Goal: Information Seeking & Learning: Compare options

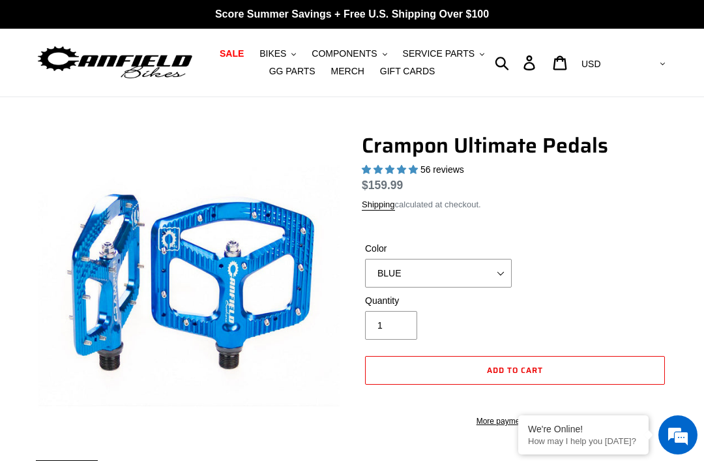
select select "highest-rating"
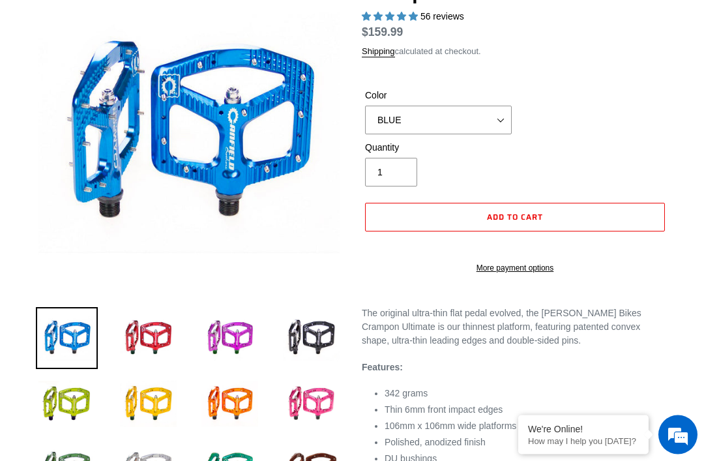
scroll to position [153, 0]
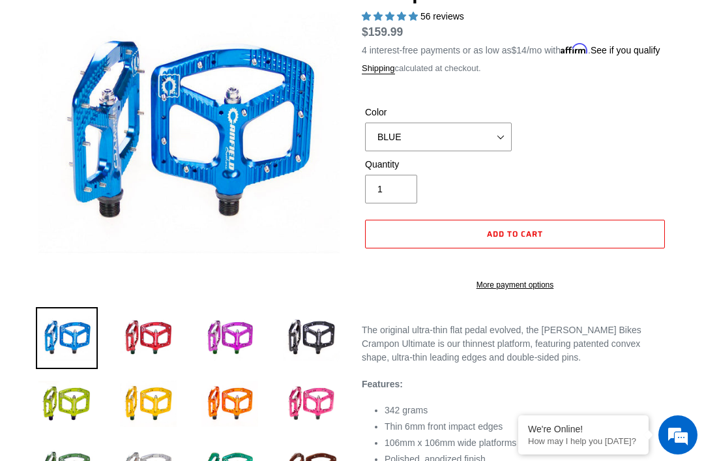
click at [144, 410] on img at bounding box center [148, 404] width 62 height 62
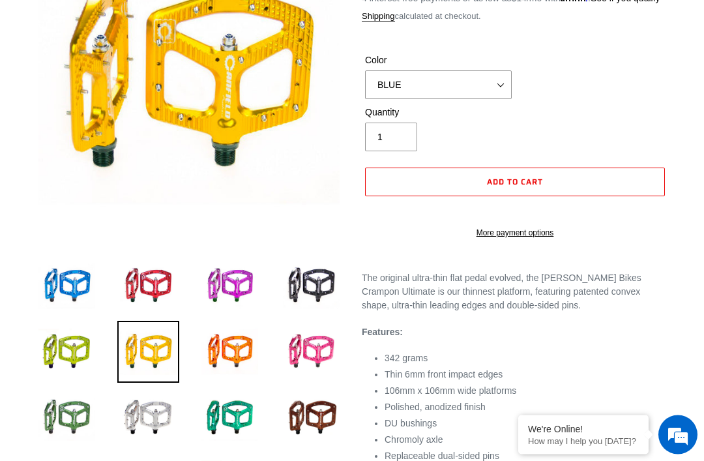
scroll to position [205, 0]
click at [236, 336] on img at bounding box center [230, 352] width 62 height 62
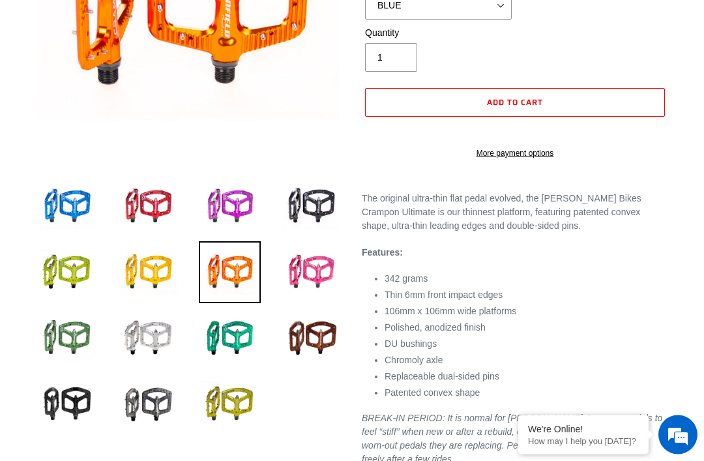
scroll to position [265, 0]
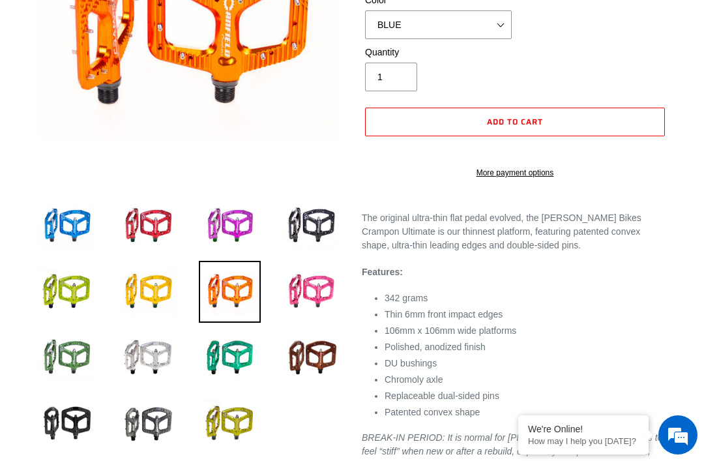
click at [61, 223] on img at bounding box center [67, 226] width 62 height 62
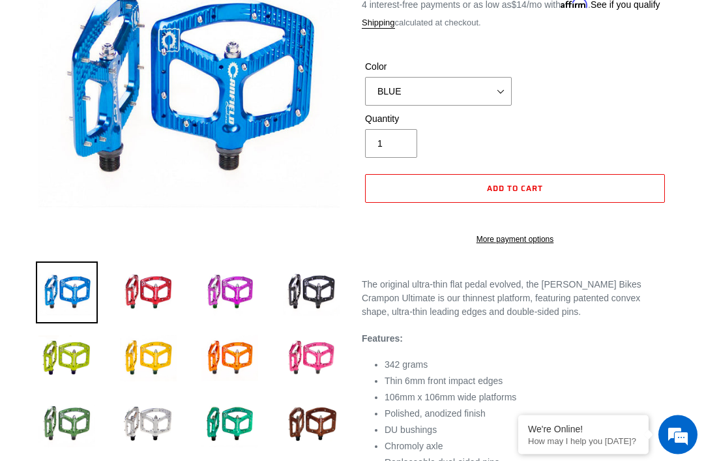
scroll to position [199, 0]
click at [321, 424] on img at bounding box center [311, 424] width 62 height 62
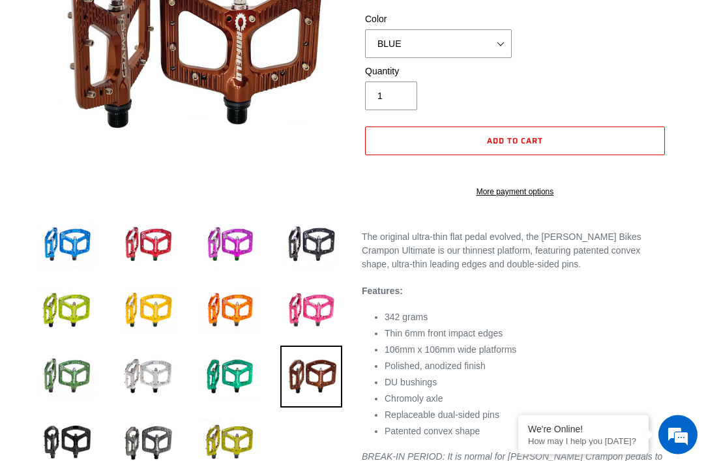
scroll to position [251, 0]
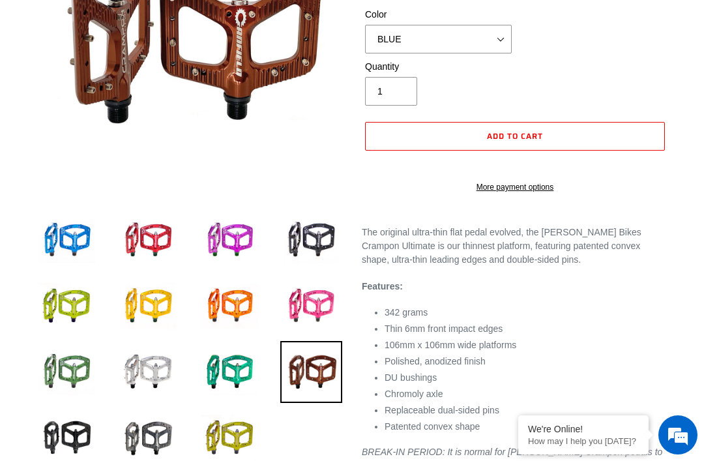
click at [142, 437] on img at bounding box center [148, 438] width 62 height 62
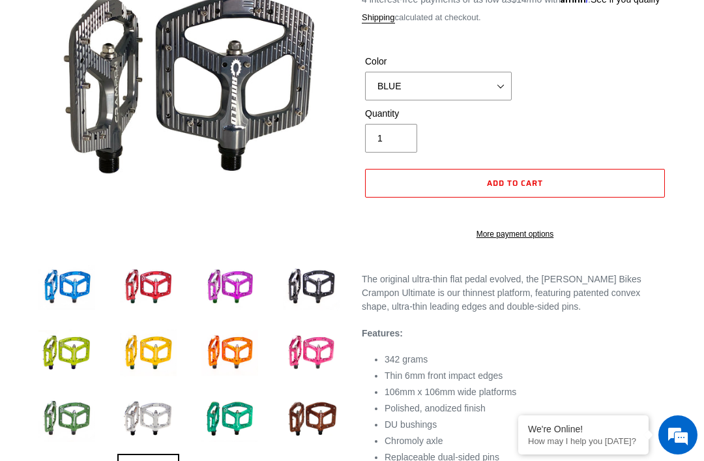
scroll to position [0, 0]
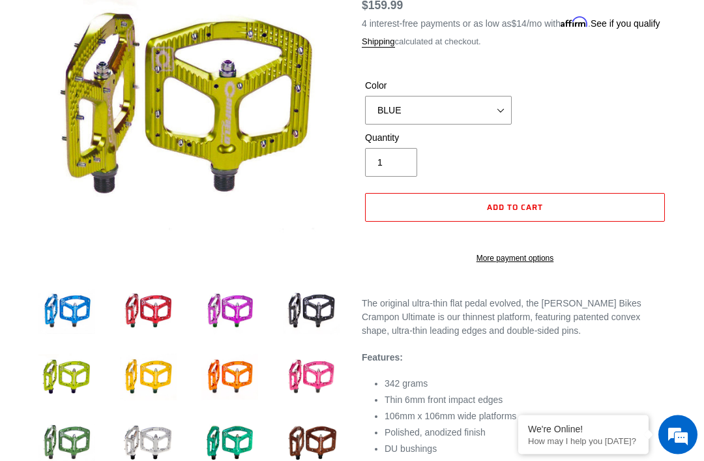
scroll to position [182, 0]
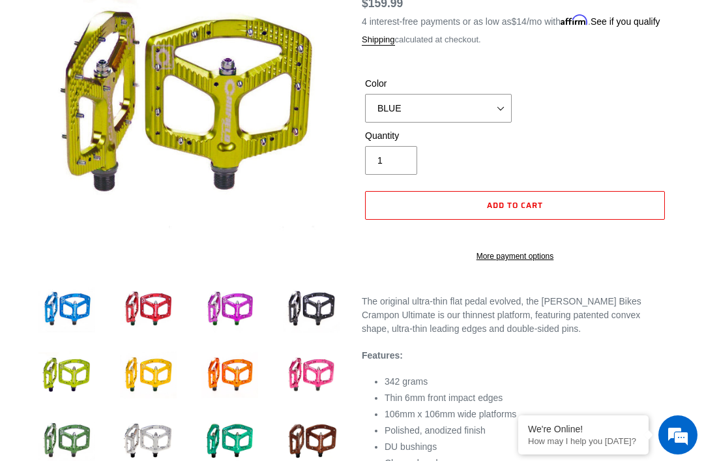
click at [91, 432] on img at bounding box center [67, 441] width 62 height 62
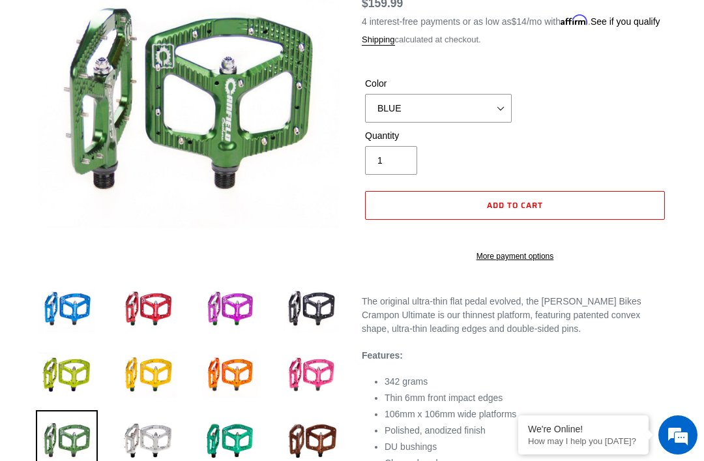
click at [86, 360] on img at bounding box center [67, 375] width 62 height 62
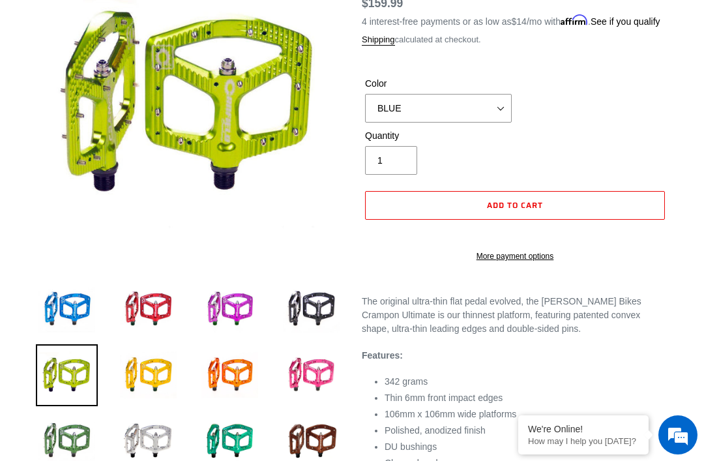
click at [150, 370] on img at bounding box center [148, 375] width 62 height 62
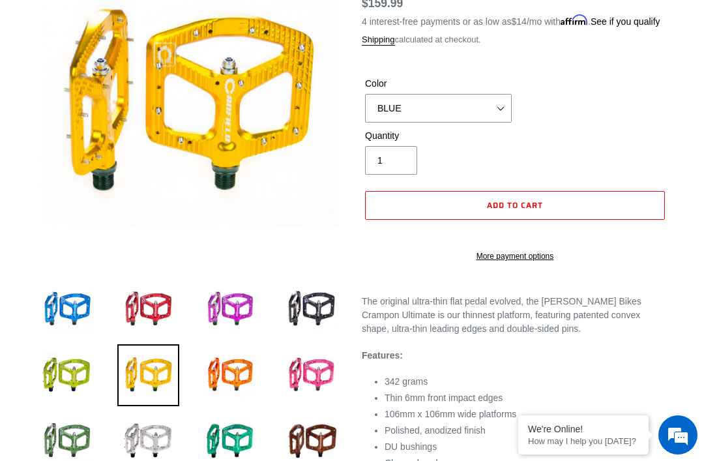
click at [241, 297] on img at bounding box center [230, 309] width 62 height 62
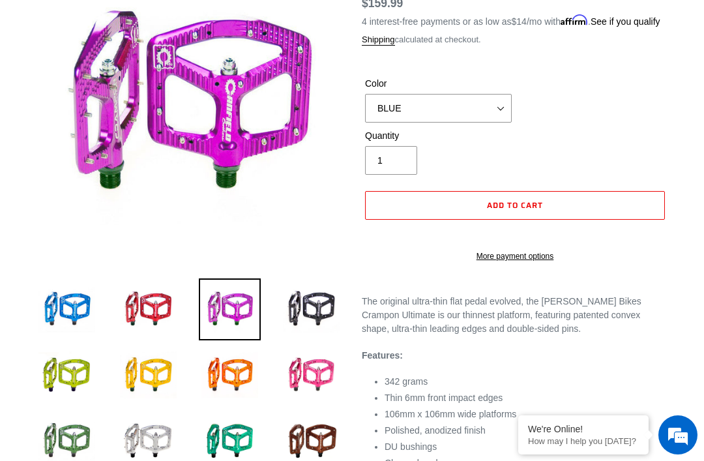
click at [315, 380] on img at bounding box center [311, 375] width 62 height 62
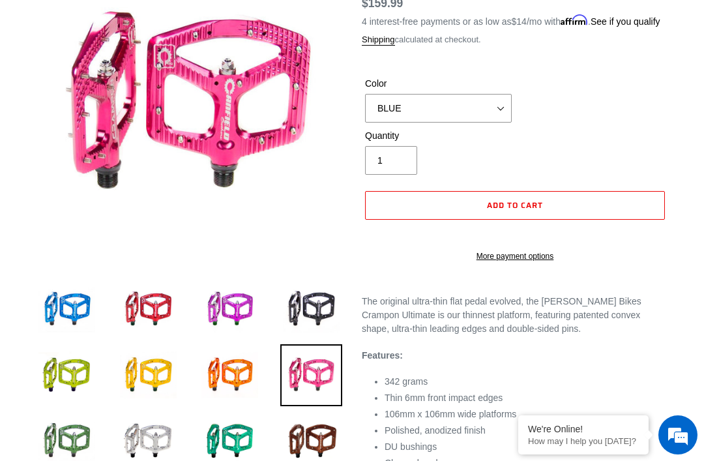
click at [162, 296] on img at bounding box center [148, 309] width 62 height 62
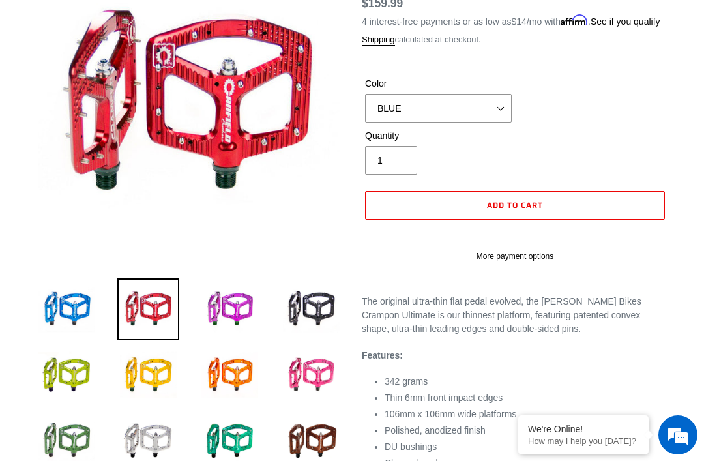
click at [225, 392] on img at bounding box center [230, 375] width 62 height 62
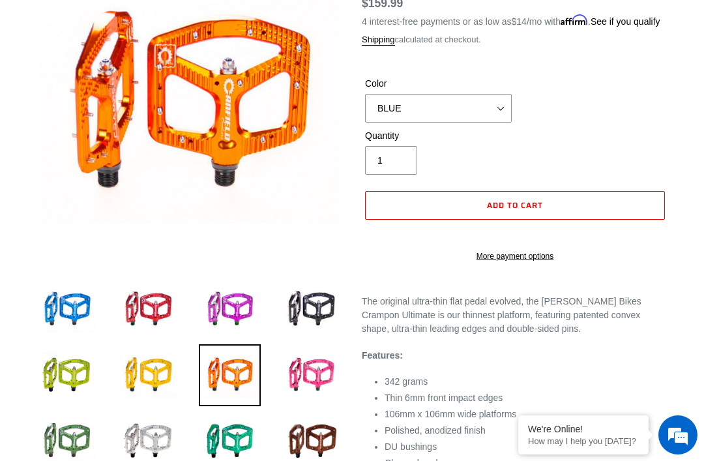
click at [240, 420] on img at bounding box center [230, 441] width 62 height 62
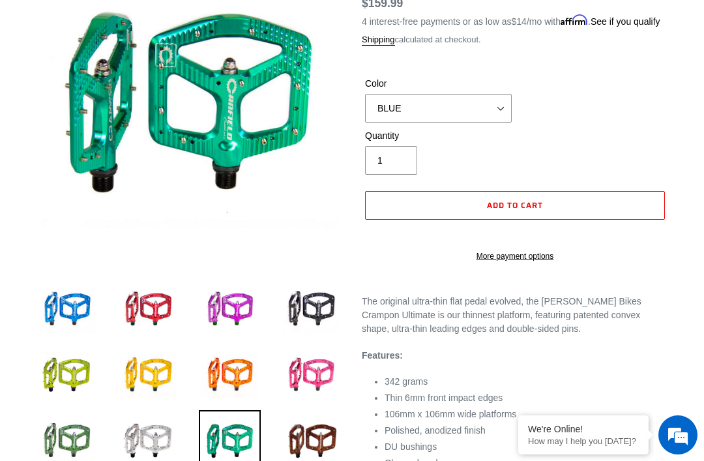
click at [238, 440] on img at bounding box center [230, 441] width 62 height 62
click at [233, 372] on img at bounding box center [230, 375] width 62 height 62
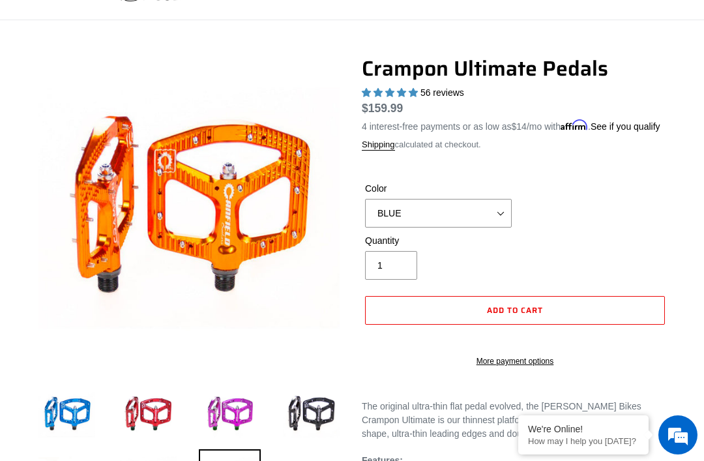
scroll to position [0, 0]
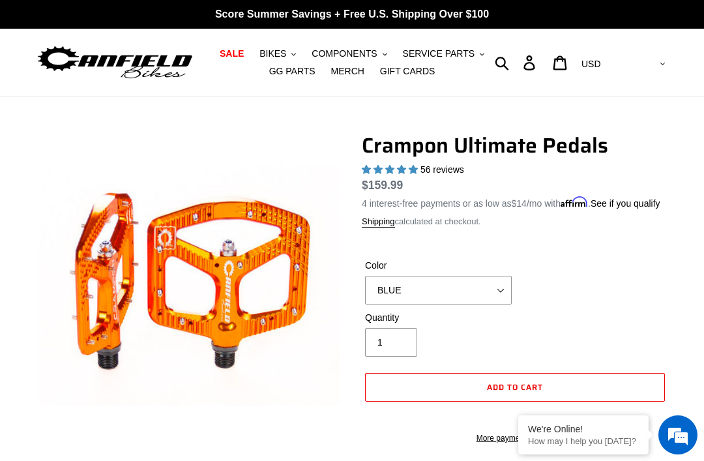
click at [97, 48] on img at bounding box center [115, 63] width 158 height 40
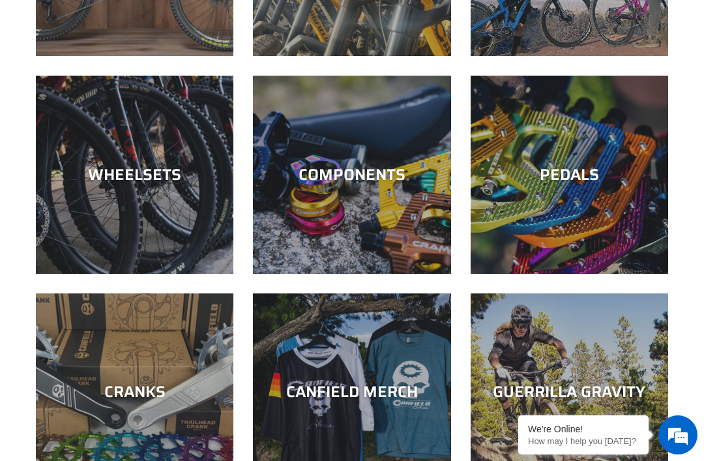
scroll to position [583, 0]
click at [644, 274] on div "PEDALS" at bounding box center [568, 274] width 197 height 0
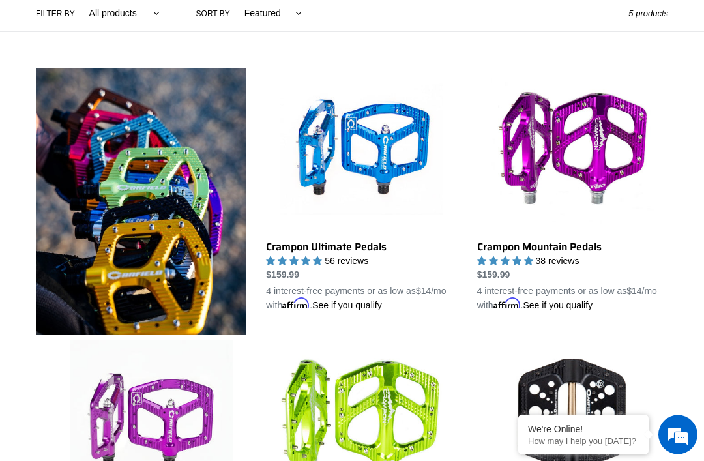
scroll to position [321, 0]
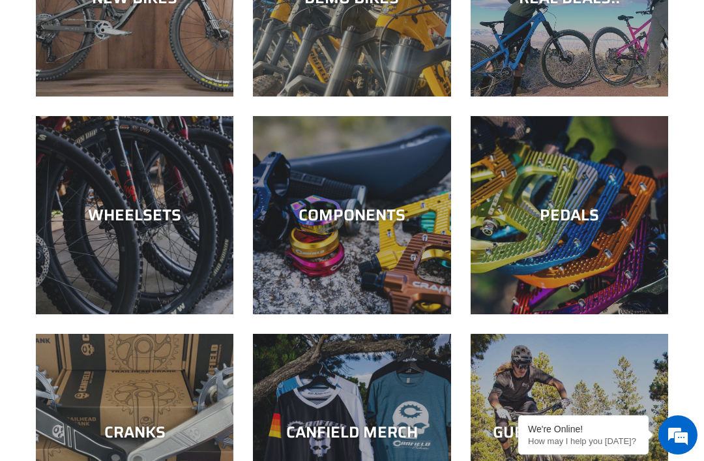
scroll to position [552, 0]
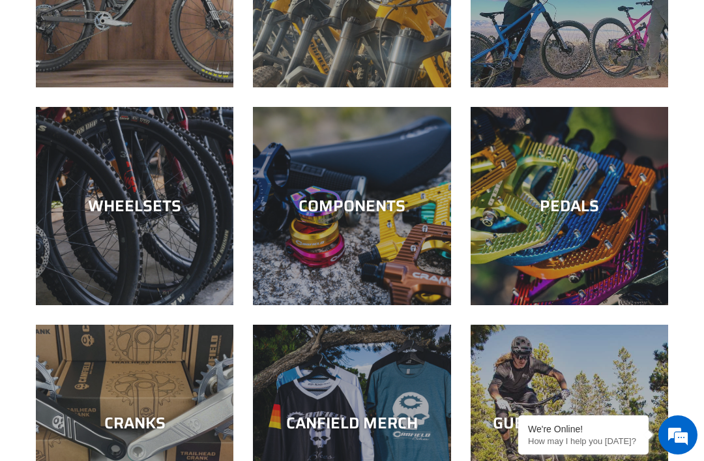
click at [324, 200] on div "COMPONENTS" at bounding box center [351, 206] width 197 height 19
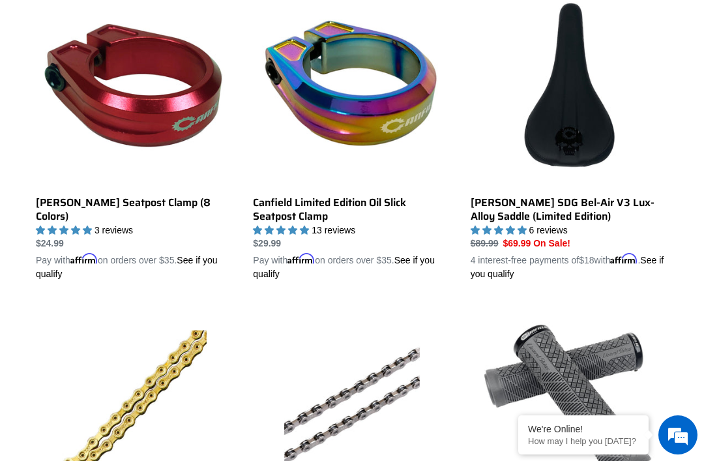
scroll to position [1013, 0]
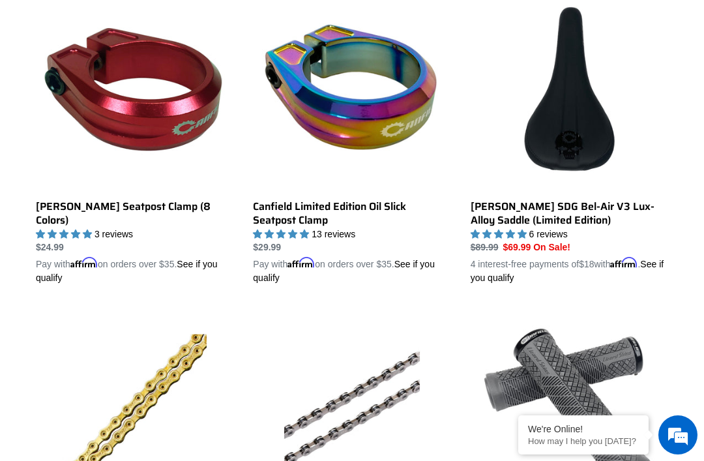
click at [113, 103] on link "[PERSON_NAME] Seatpost Clamp (8 Colors)" at bounding box center [134, 138] width 197 height 293
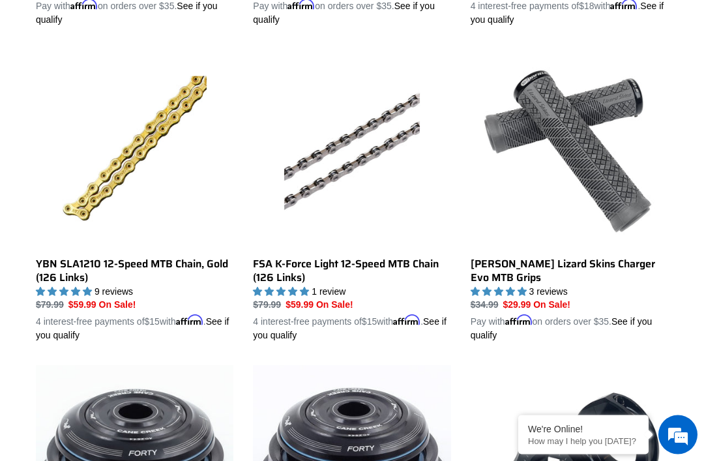
scroll to position [1271, 0]
click at [92, 127] on link "YBN SLA1210 12-Speed MTB Chain, Gold (126 Links)" at bounding box center [134, 196] width 197 height 293
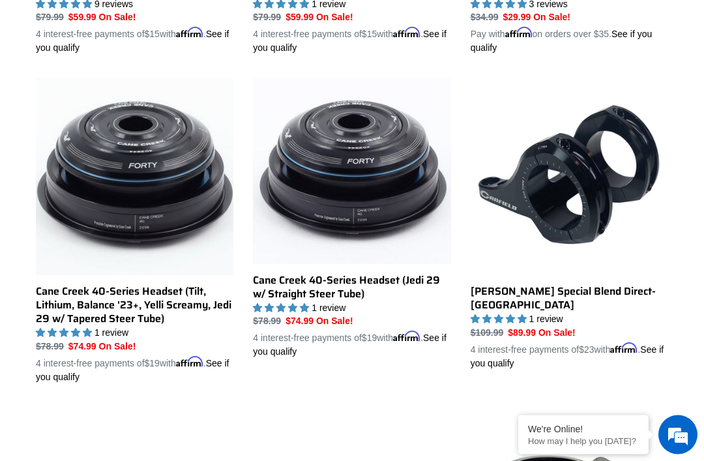
scroll to position [1431, 0]
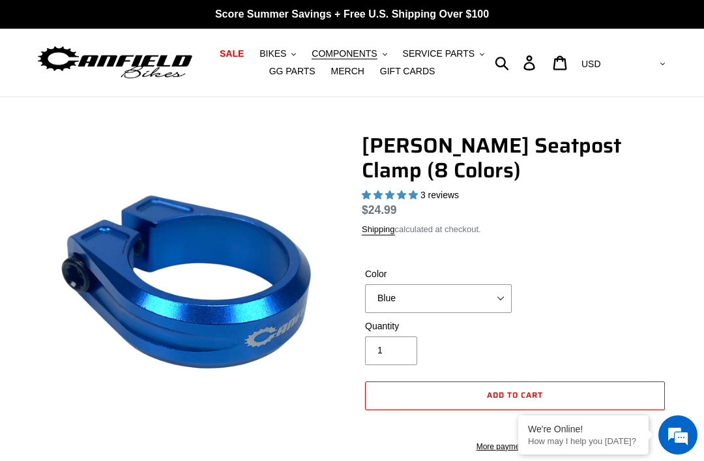
select select "highest-rating"
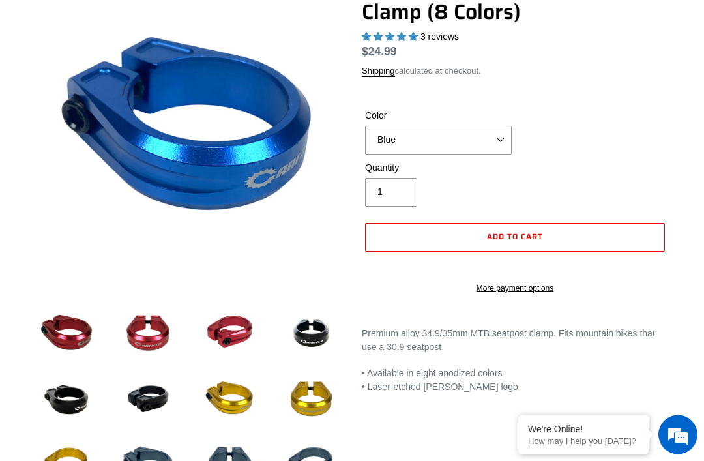
scroll to position [158, 0]
click at [240, 393] on img at bounding box center [230, 398] width 62 height 62
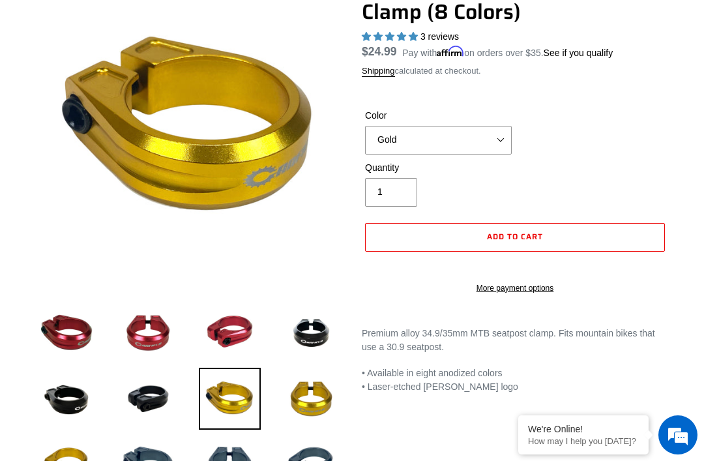
click at [326, 393] on img at bounding box center [311, 398] width 62 height 62
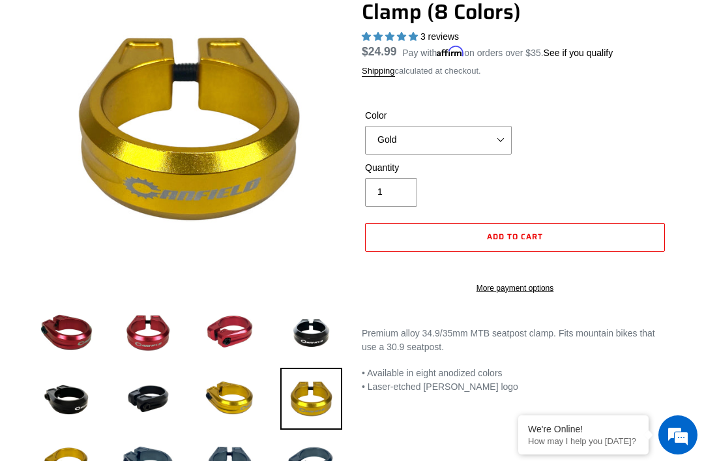
click at [52, 460] on img at bounding box center [67, 464] width 62 height 62
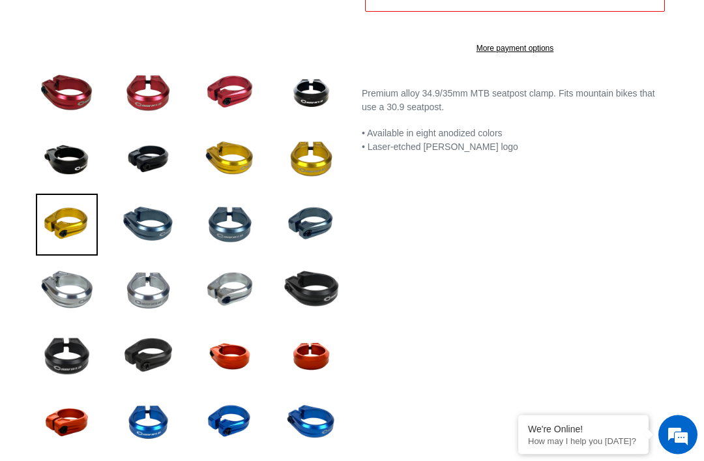
scroll to position [397, 0]
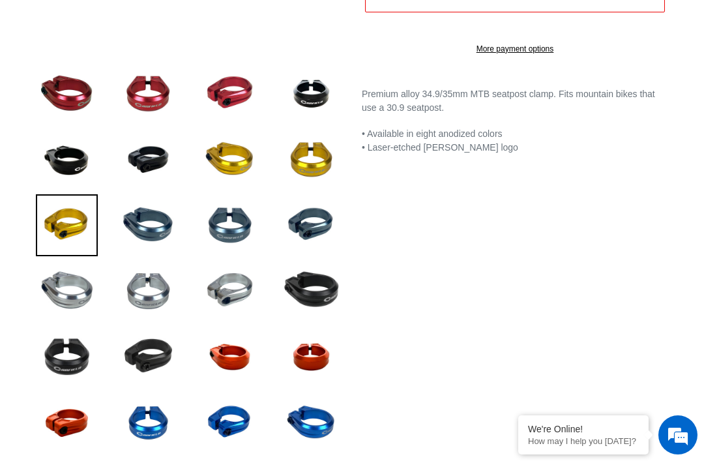
click at [235, 351] on img at bounding box center [230, 357] width 62 height 62
select select "Orange"
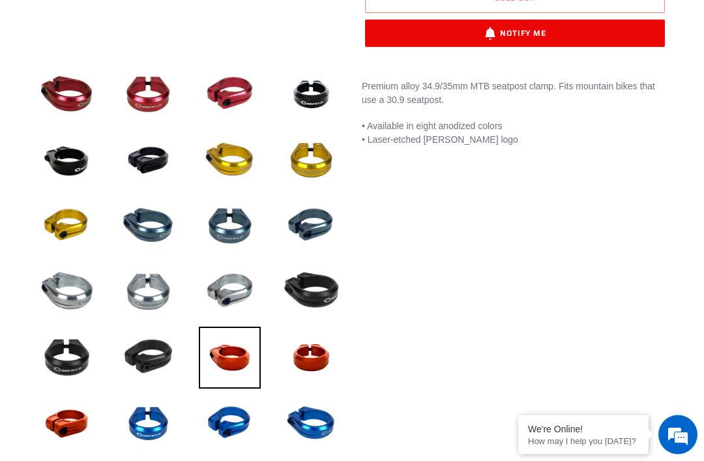
scroll to position [397, 0]
click at [315, 356] on img at bounding box center [311, 357] width 62 height 62
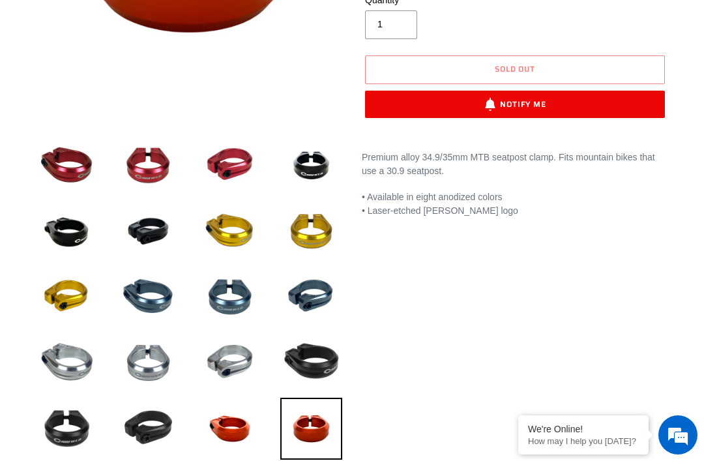
scroll to position [344, 0]
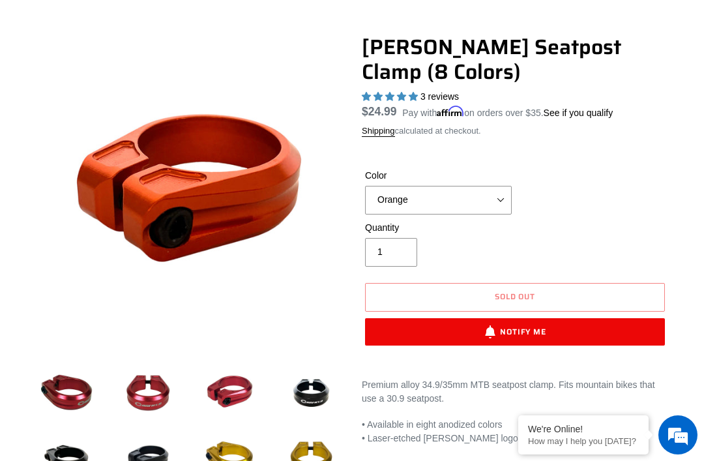
scroll to position [85, 0]
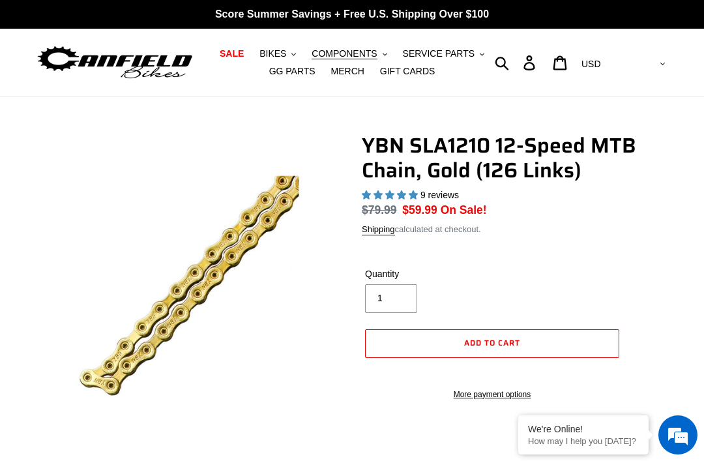
select select "highest-rating"
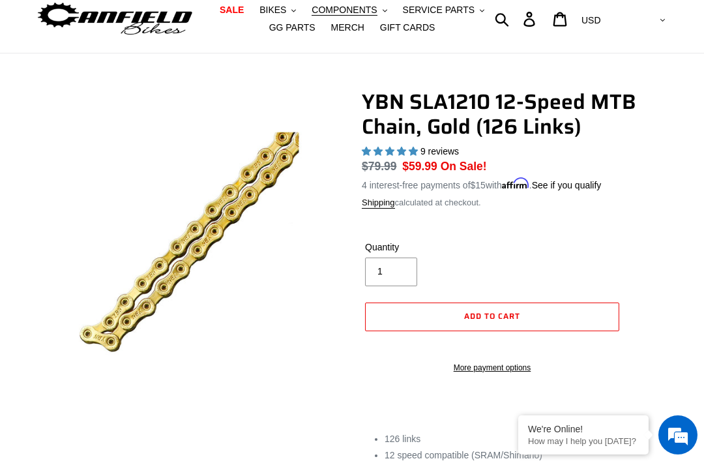
scroll to position [42, 0]
